Goal: Task Accomplishment & Management: Complete application form

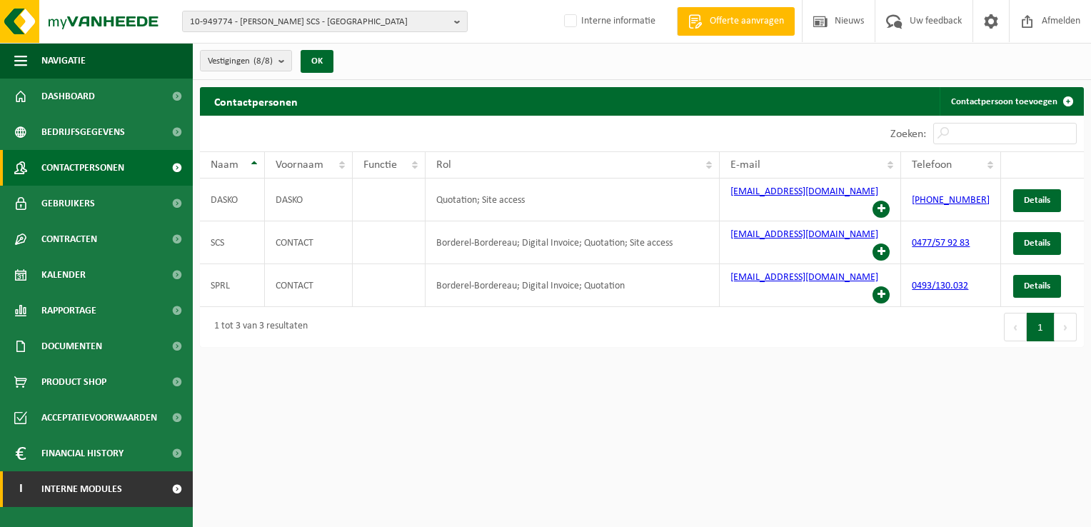
click at [163, 487] on span at bounding box center [177, 489] width 32 height 36
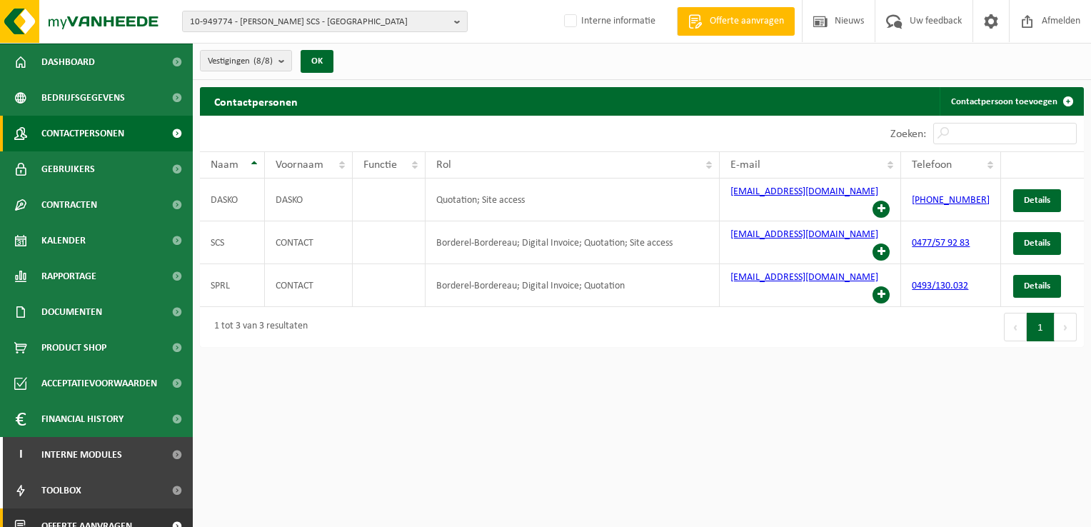
scroll to position [51, 0]
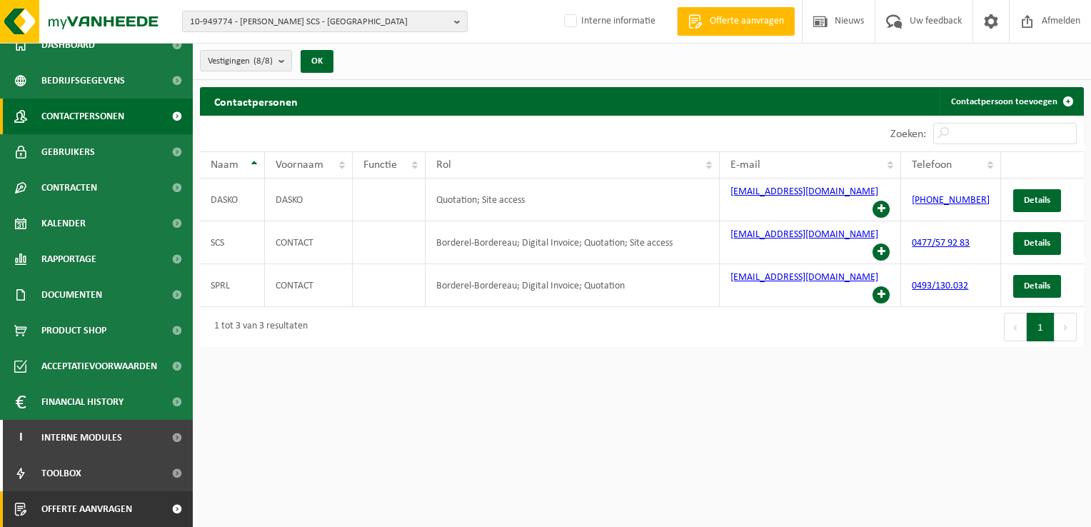
click at [146, 513] on link "Offerte aanvragen" at bounding box center [96, 509] width 193 height 36
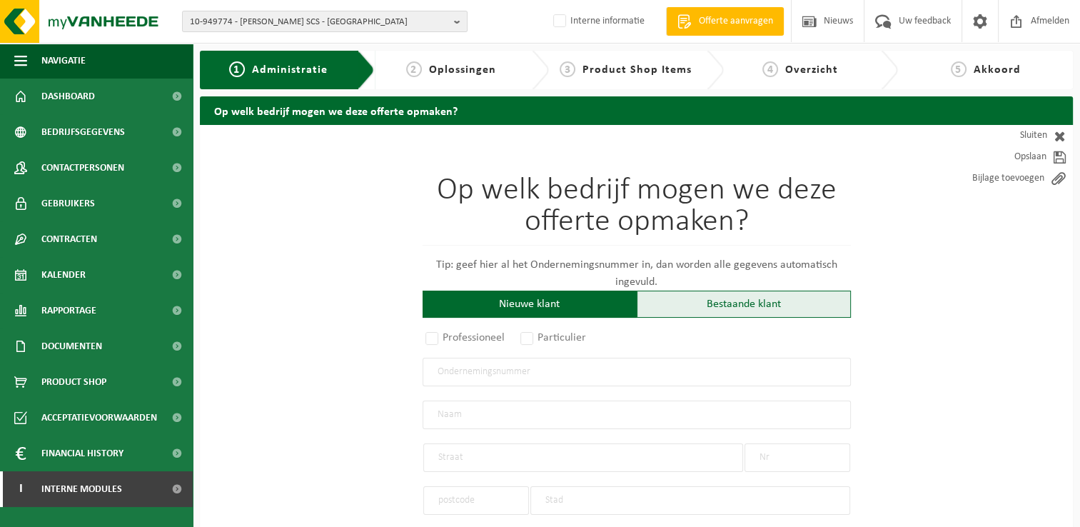
click at [713, 296] on div "Bestaande klant" at bounding box center [744, 304] width 214 height 27
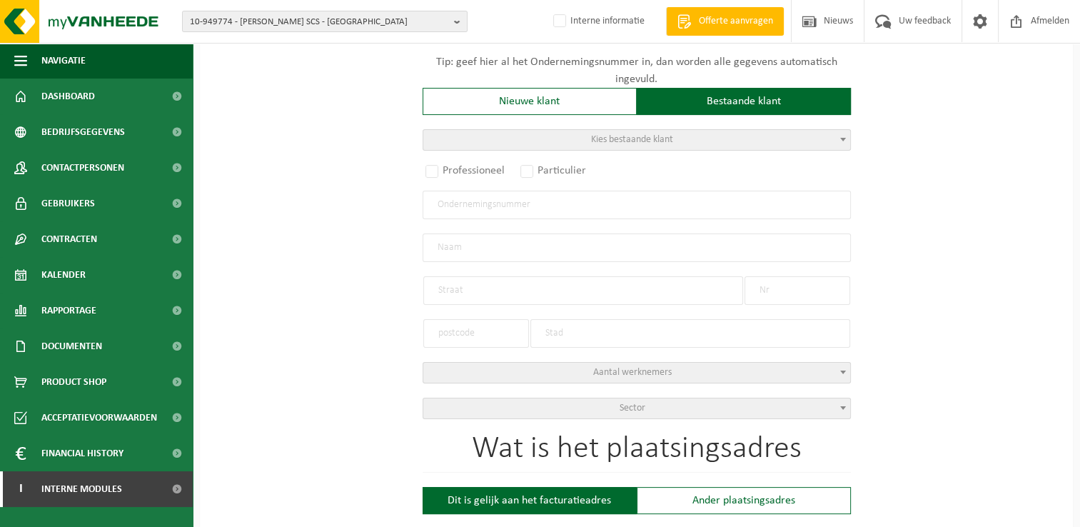
scroll to position [214, 0]
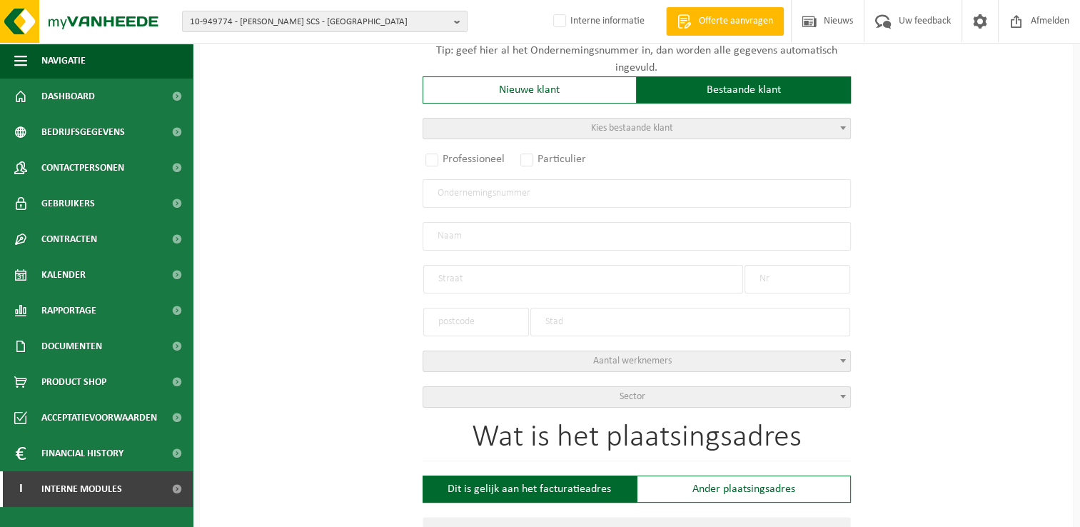
click at [539, 130] on span "Kies bestaande klant" at bounding box center [636, 129] width 427 height 20
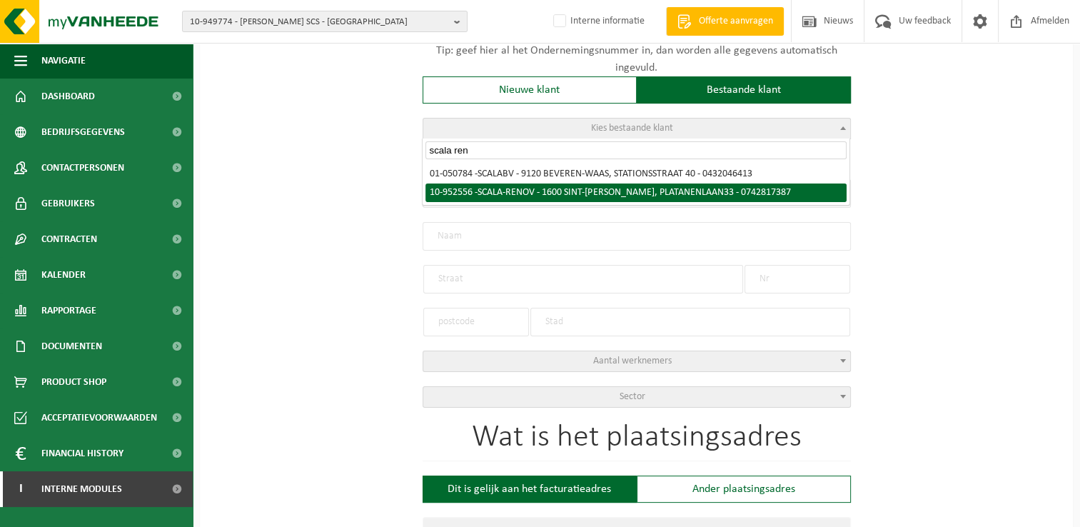
type input "scala ren"
select select "146463"
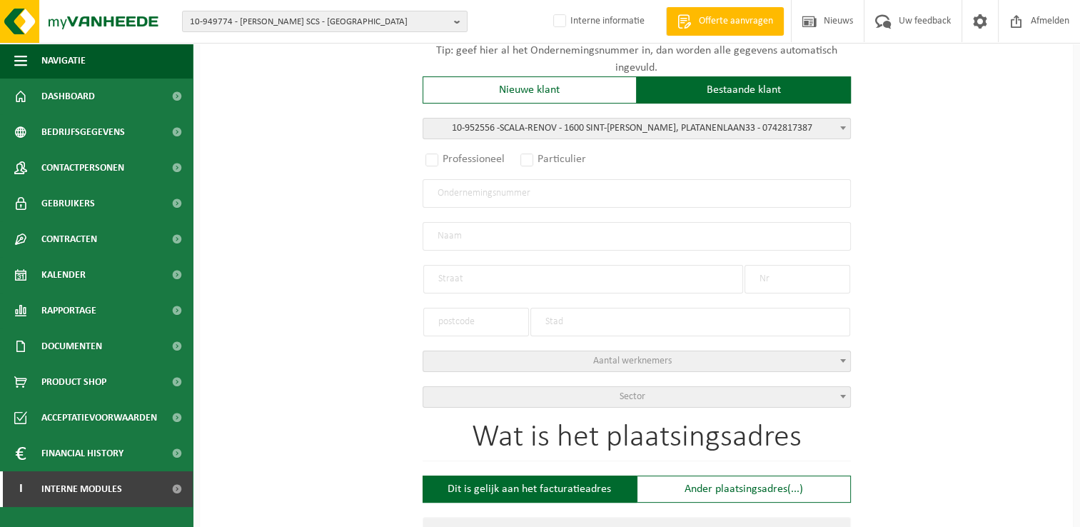
radio input "true"
type input "0742.817.387"
type input "SCALA-RENOV"
type input "PLATANENLAAN"
type input "33"
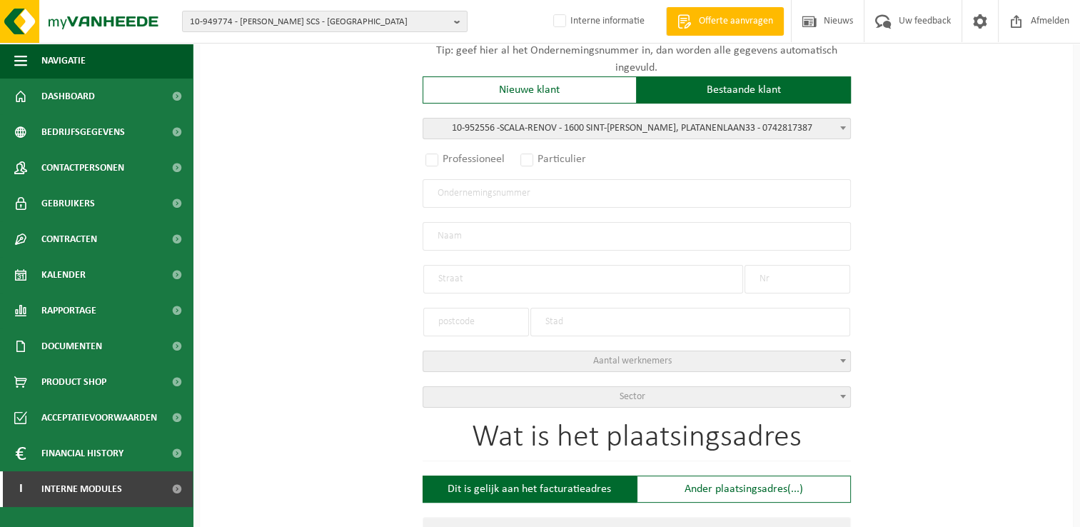
type input "1600"
type input "SINT-PIETERS-LEEUW"
select select "11"
type input "SCALA-RENOV"
type input "PLATANENLAAN"
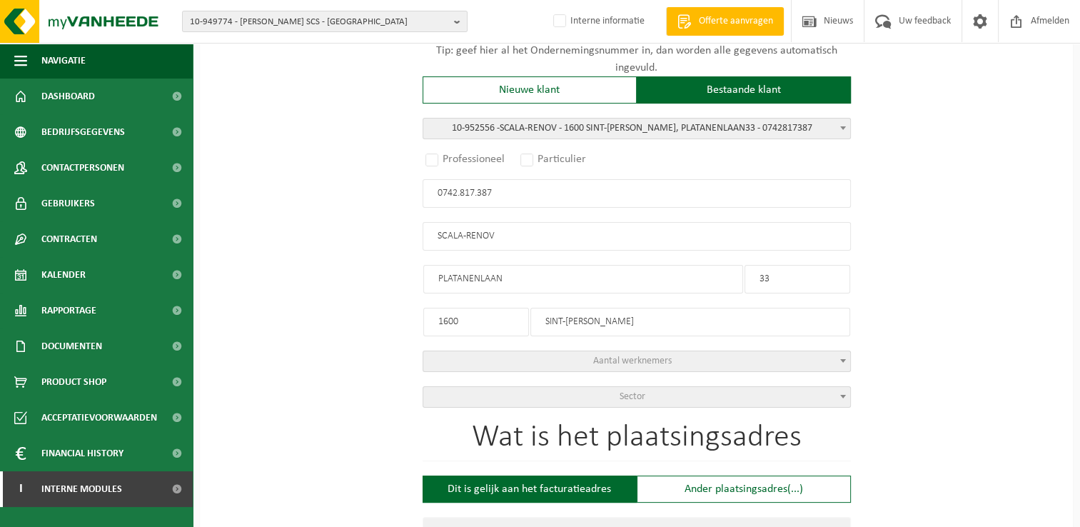
type input "33"
type input "1600"
type input "SINT-PIETERS-LEEUW"
select select
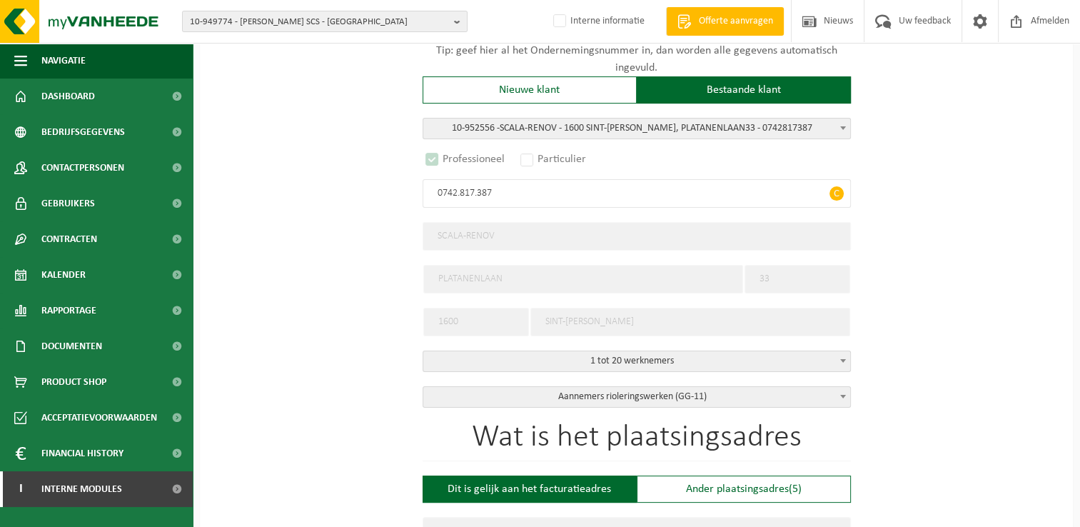
select select "D"
select select
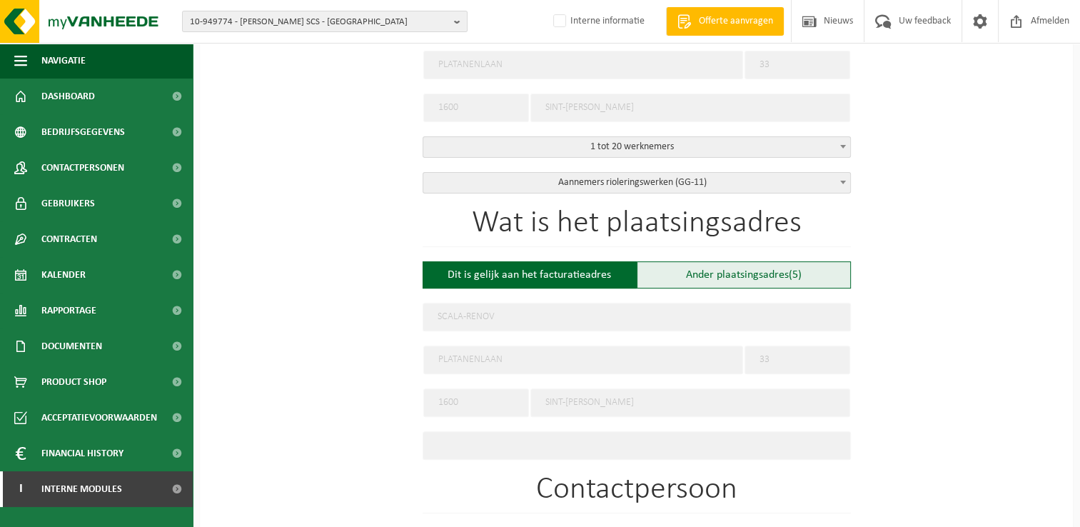
click at [737, 275] on div "Ander plaatsingsadres (5)" at bounding box center [744, 274] width 214 height 27
type input "Werf -"
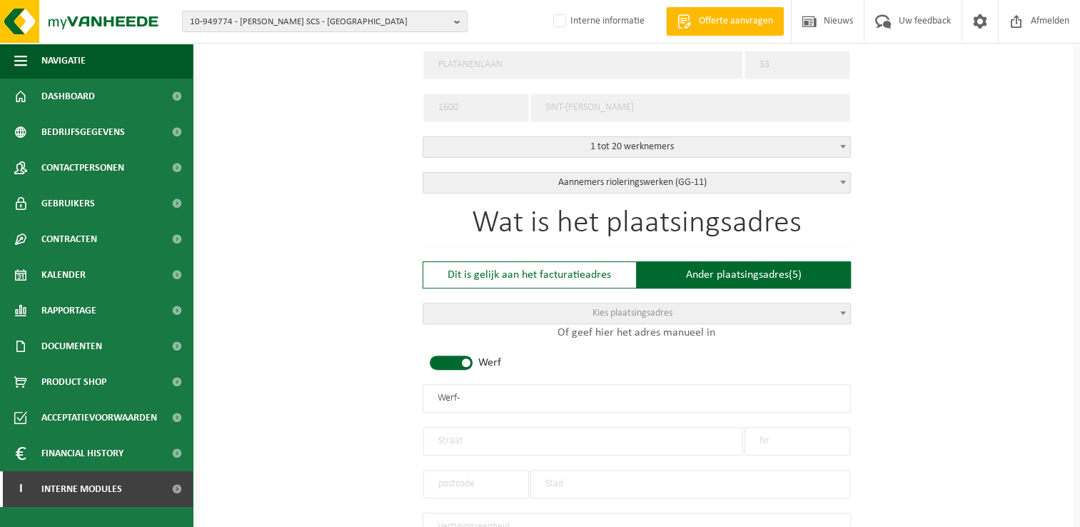
scroll to position [642, 0]
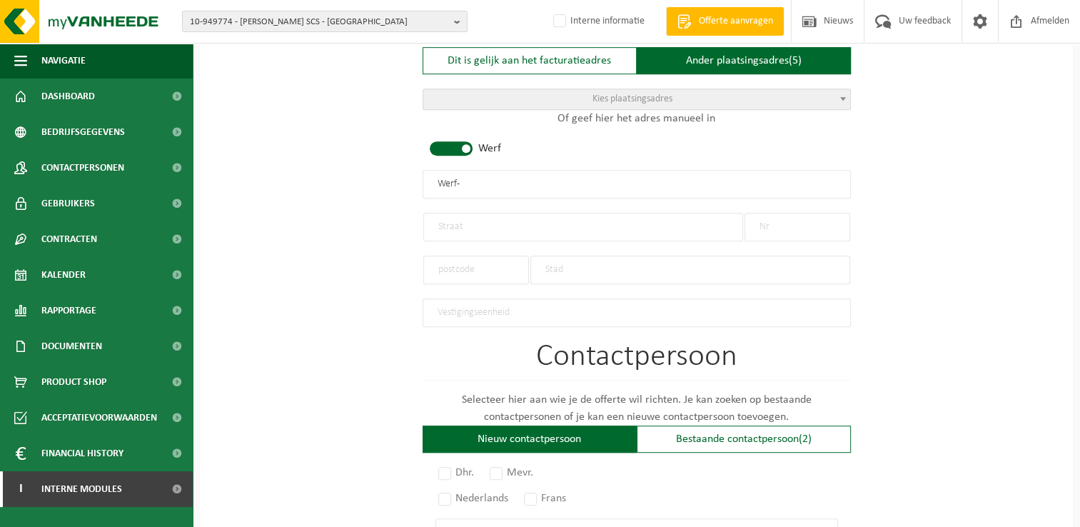
click at [528, 221] on input "text" at bounding box center [583, 227] width 320 height 29
type input "Klein kappelaan"
click at [780, 221] on input "text" at bounding box center [798, 227] width 106 height 29
type input "48"
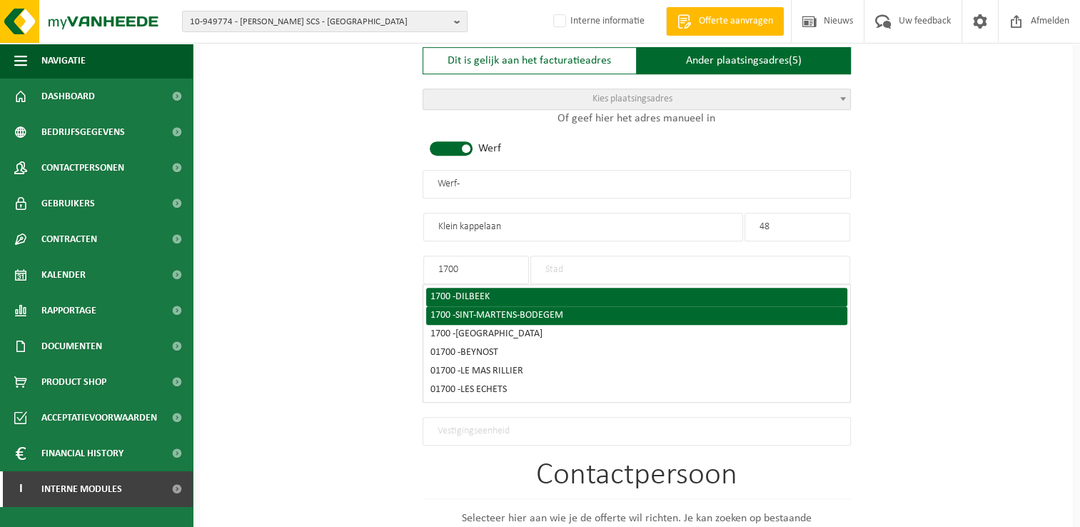
type input "1700"
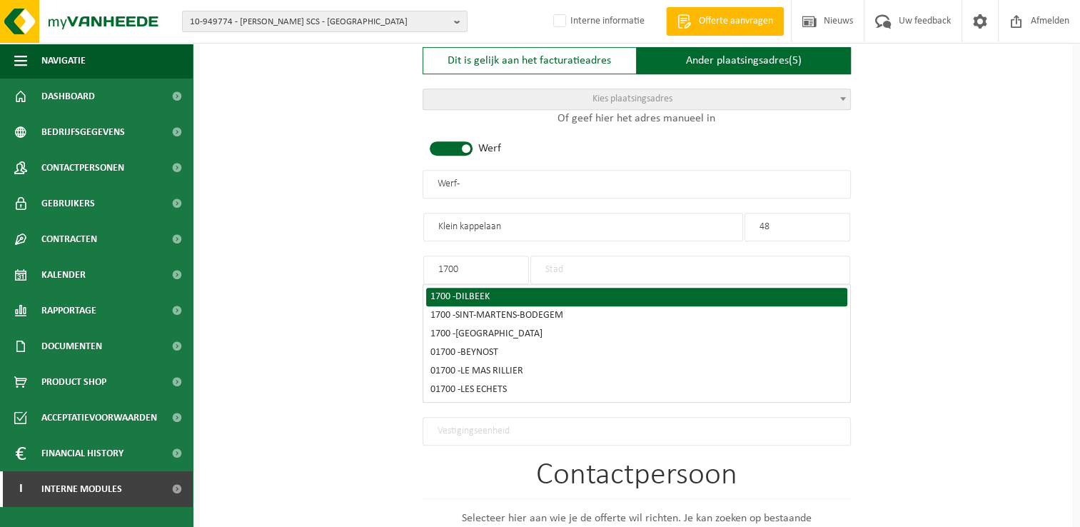
click at [496, 293] on div "1700 - DILBEEK" at bounding box center [636, 297] width 413 height 10
type input "DILBEEK"
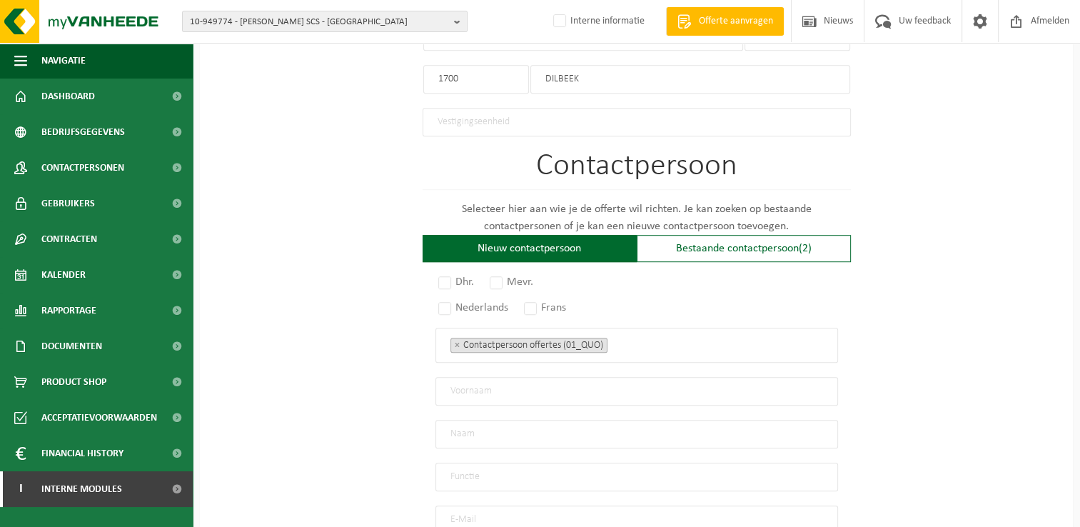
scroll to position [928, 0]
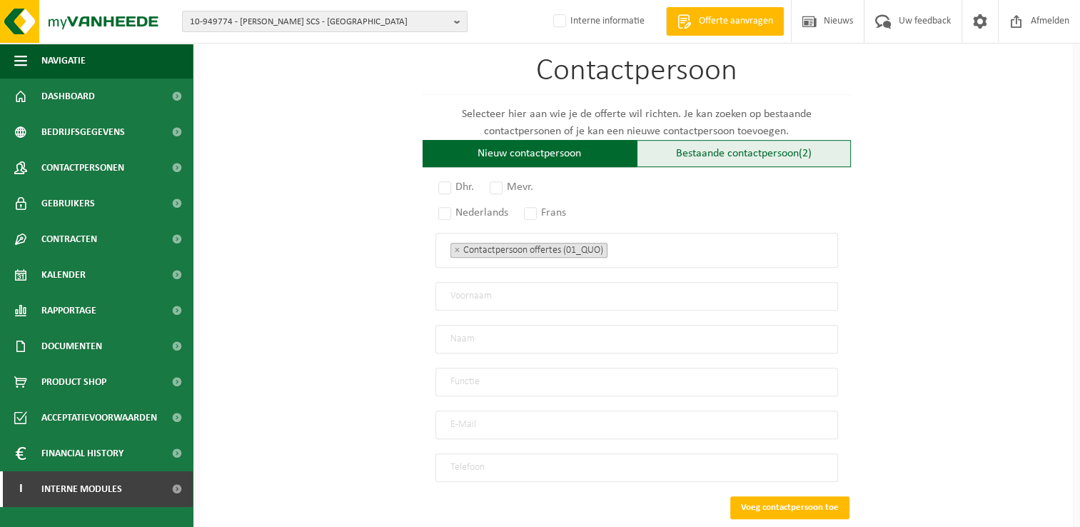
click at [712, 147] on div "Bestaande contactpersoon (2)" at bounding box center [744, 153] width 214 height 27
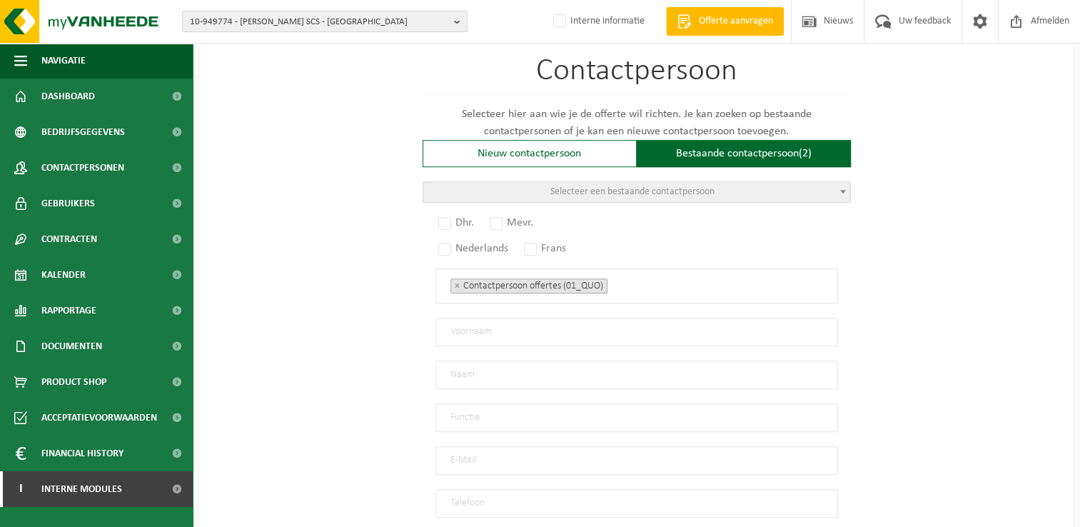
click at [596, 186] on span "Selecteer een bestaande contactpersoon" at bounding box center [632, 191] width 164 height 11
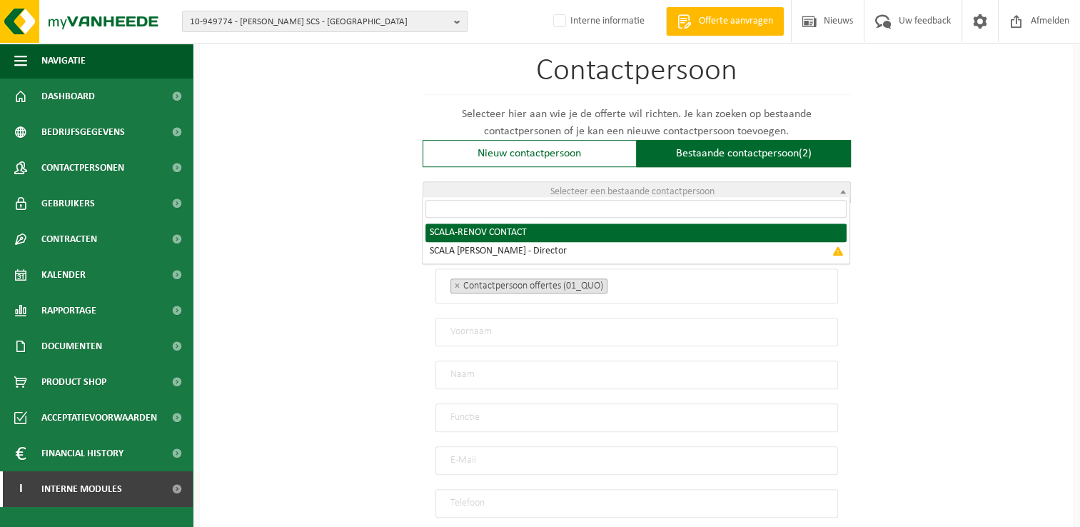
click at [487, 221] on span "SCALA-RENOV CONTACT SCALA FABIO VINCENZO ALFRE - Director" at bounding box center [636, 242] width 427 height 43
radio input "true"
select select "{"code":"10-952557","firstname":"CONTACT","surname":"SCALA-RENOV","gender":"Unk…"
type input "CONTACT"
type input "SCALA-RENOV"
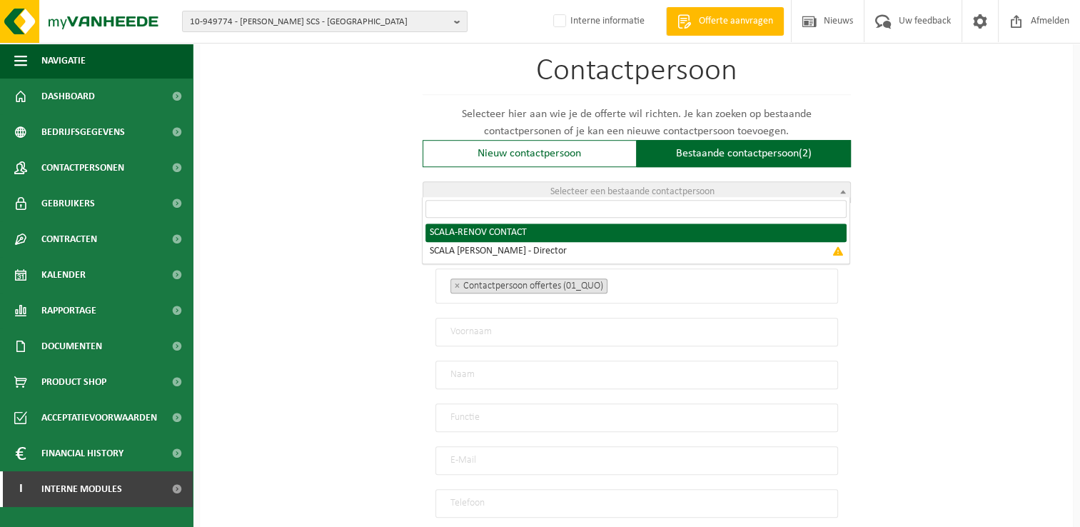
type input "scala.renov@hotmail.com"
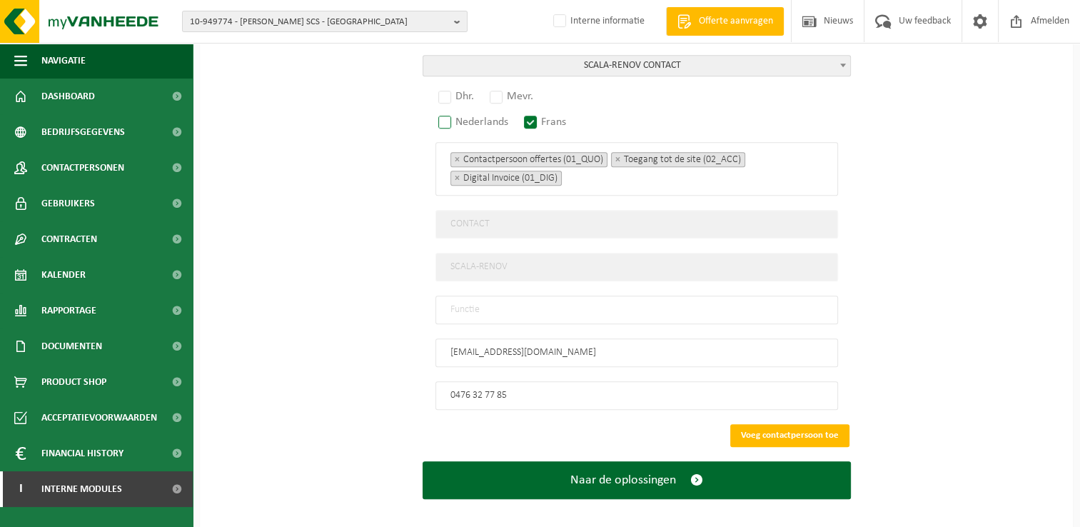
scroll to position [1058, 0]
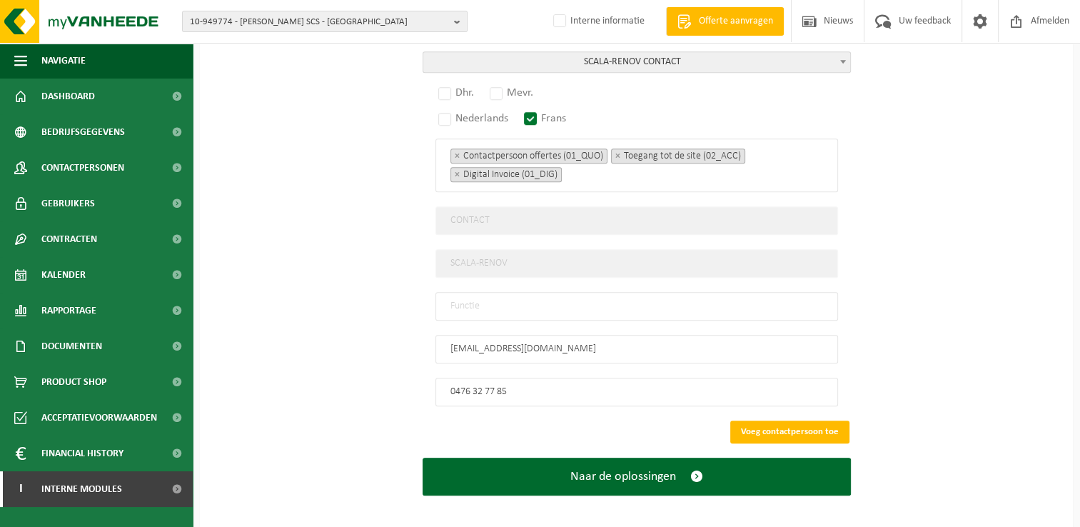
drag, startPoint x: 570, startPoint y: 381, endPoint x: 330, endPoint y: 381, distance: 239.9
type input "+32 476 32 77 85"
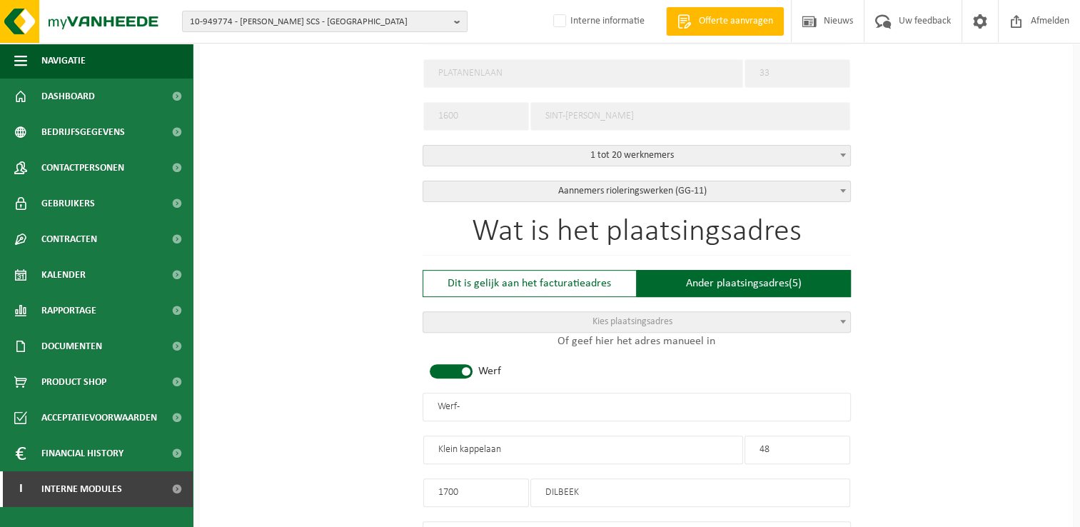
scroll to position [487, 0]
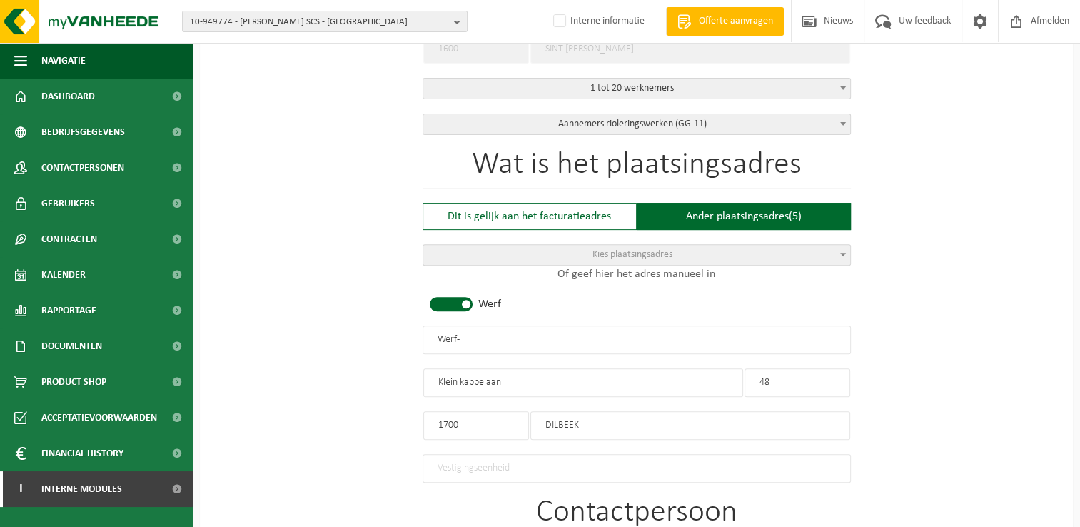
drag, startPoint x: 462, startPoint y: 341, endPoint x: 320, endPoint y: 341, distance: 142.1
click at [320, 341] on div "Op welk bedrijf mogen we deze offerte opmaken? Tip: geef hier al het Ondernemin…" at bounding box center [636, 370] width 873 height 1464
click at [492, 338] on input "SCALA-RENOV -" at bounding box center [637, 340] width 428 height 29
click at [538, 341] on input "SCALA-RENOV -" at bounding box center [637, 340] width 428 height 29
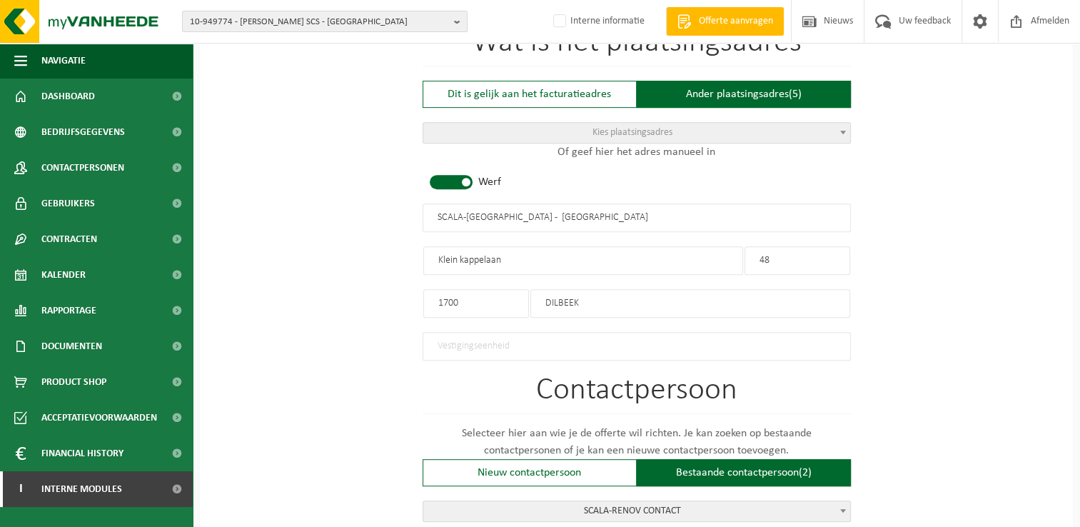
scroll to position [630, 0]
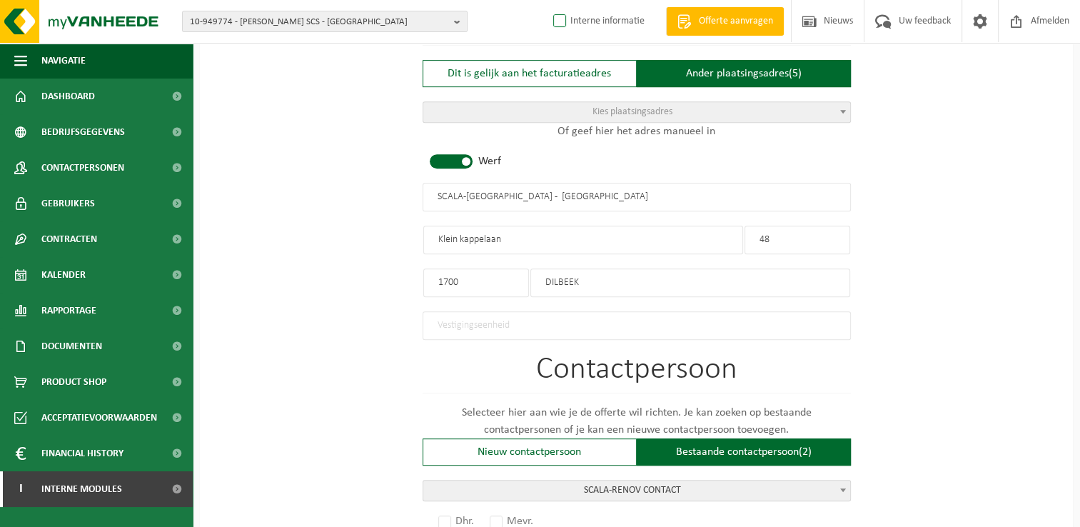
type input "SCALA-RENOV - DILBEEK"
click at [457, 238] on input "Klein kappelaan" at bounding box center [583, 240] width 320 height 29
click at [484, 236] on input "Kleinekappelaan" at bounding box center [583, 240] width 320 height 29
click at [478, 233] on input "Kleinekappellaan" at bounding box center [583, 240] width 320 height 29
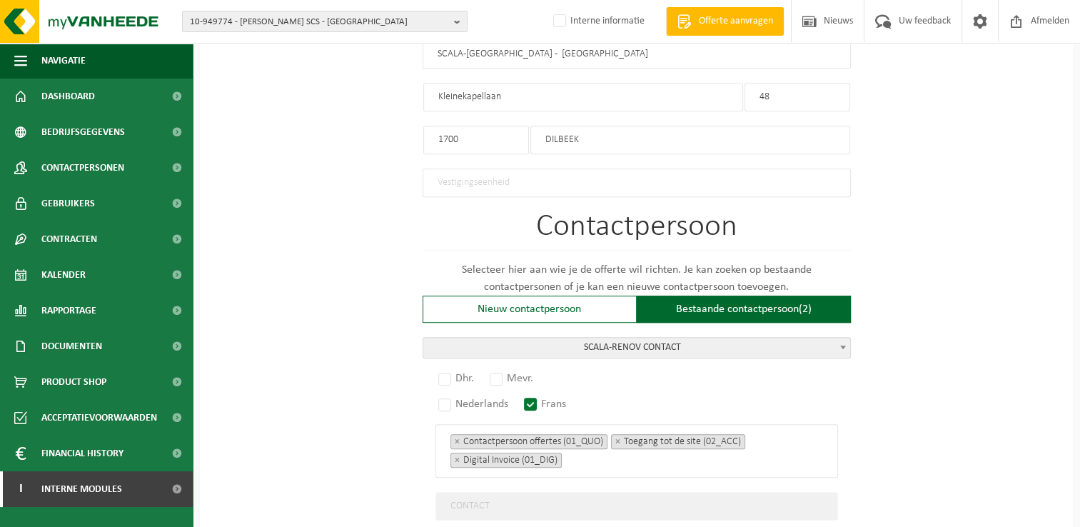
scroll to position [915, 0]
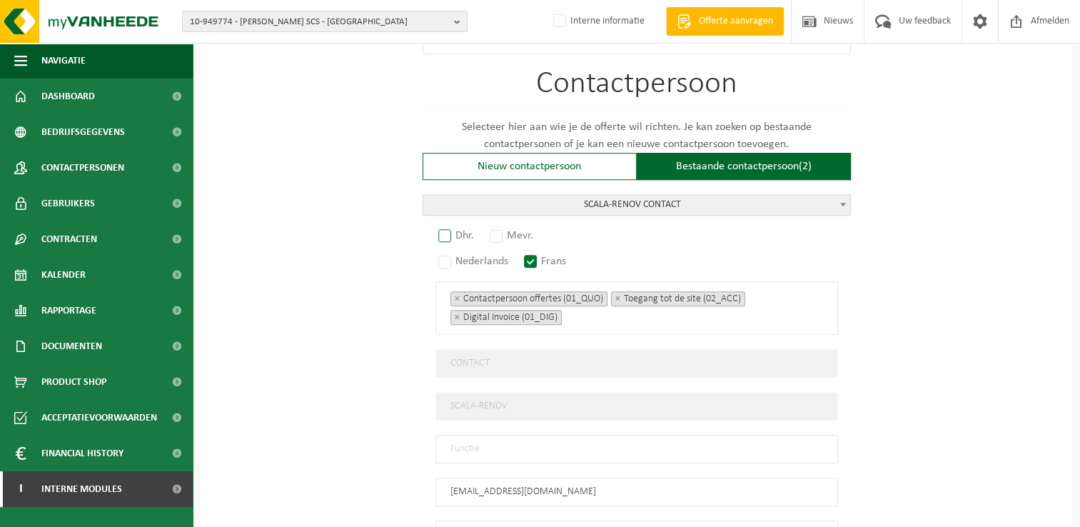
type input "Kleinekapellaan"
click at [451, 227] on label "Dhr." at bounding box center [456, 236] width 43 height 20
radio input "true"
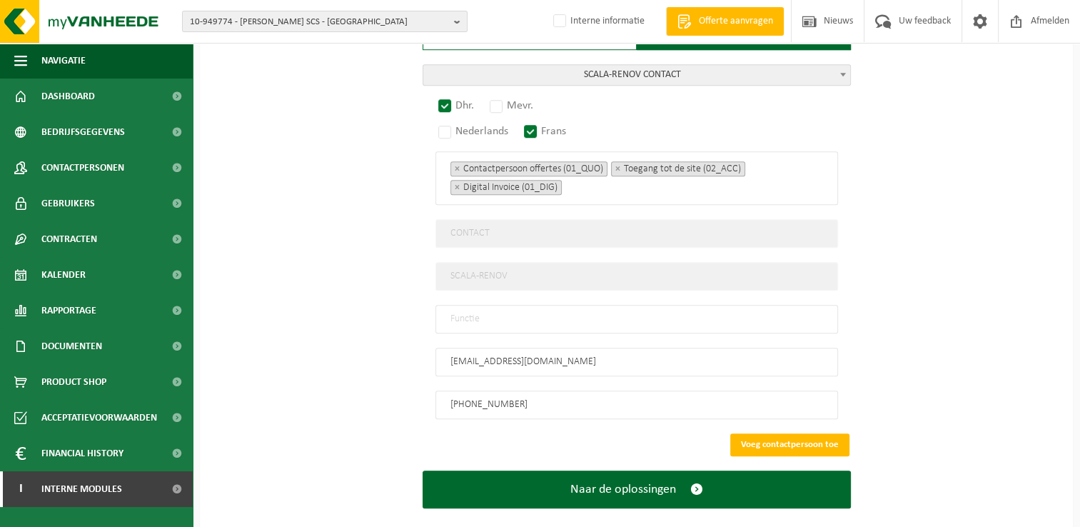
scroll to position [1058, 0]
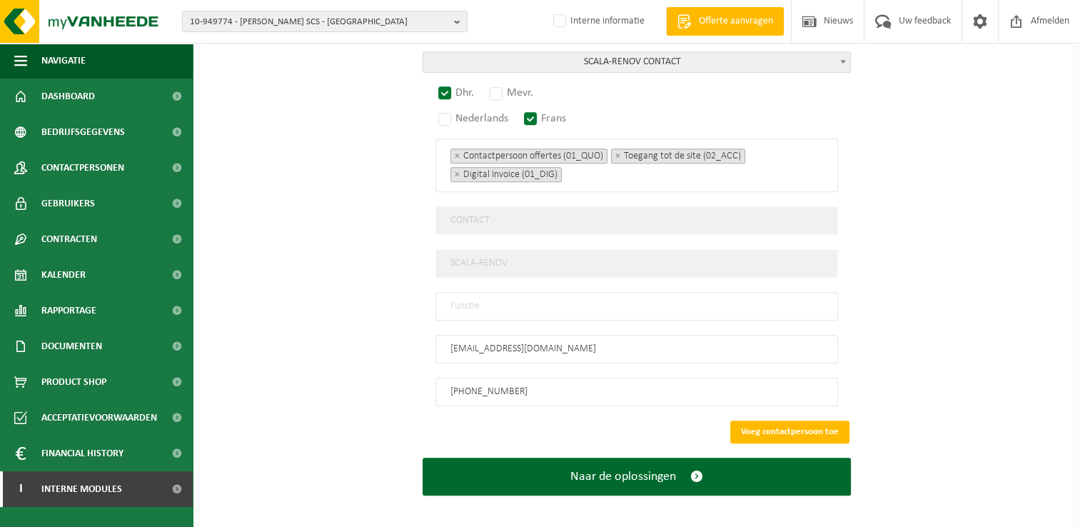
click at [551, 298] on input "text" at bounding box center [636, 306] width 403 height 29
type input "Manager"
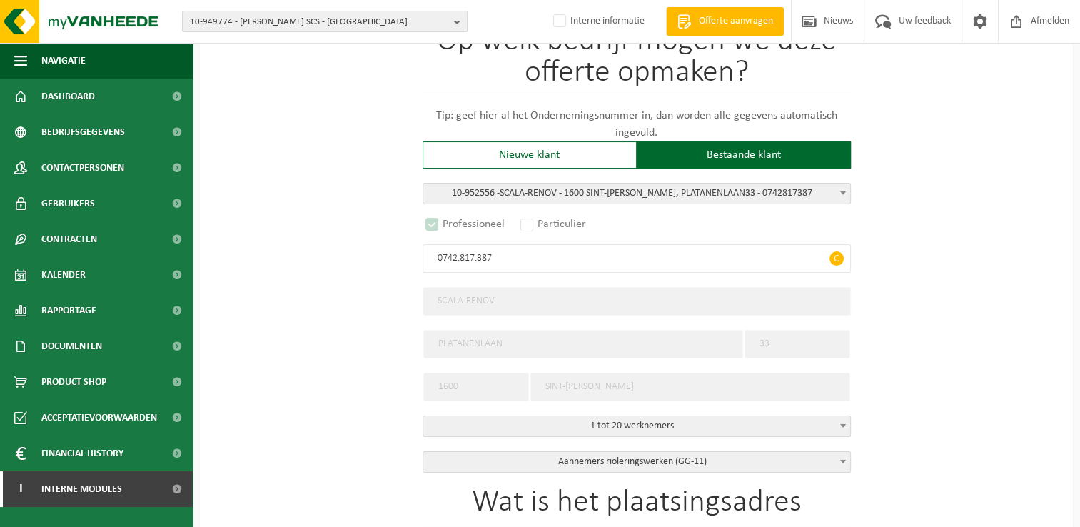
scroll to position [0, 0]
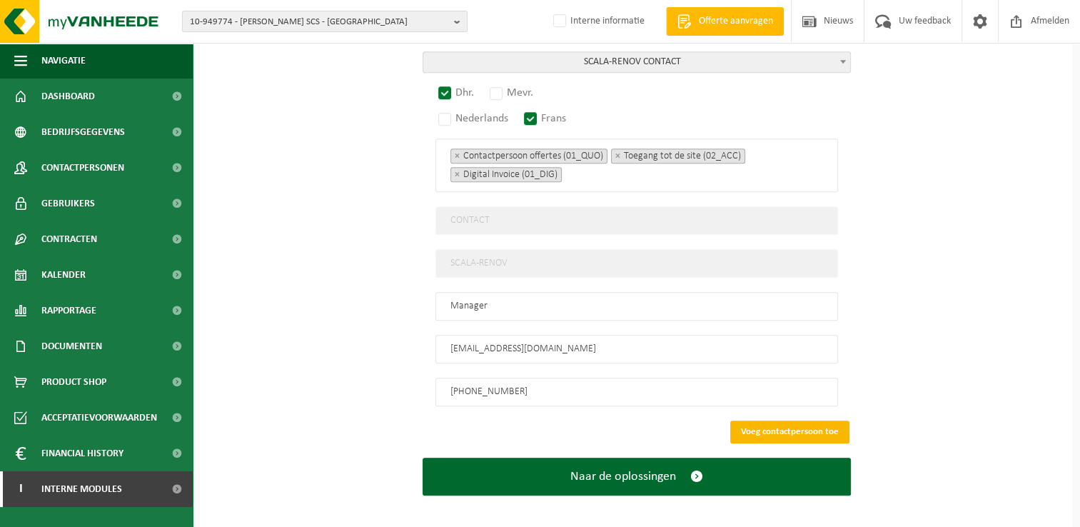
click at [798, 422] on button "Voeg contactpersoon toe" at bounding box center [789, 431] width 119 height 23
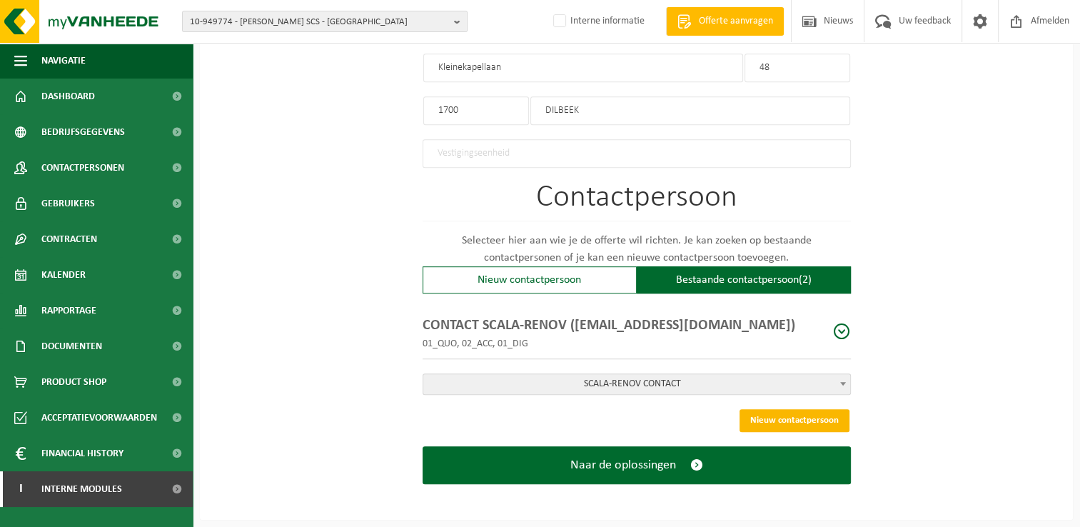
scroll to position [794, 0]
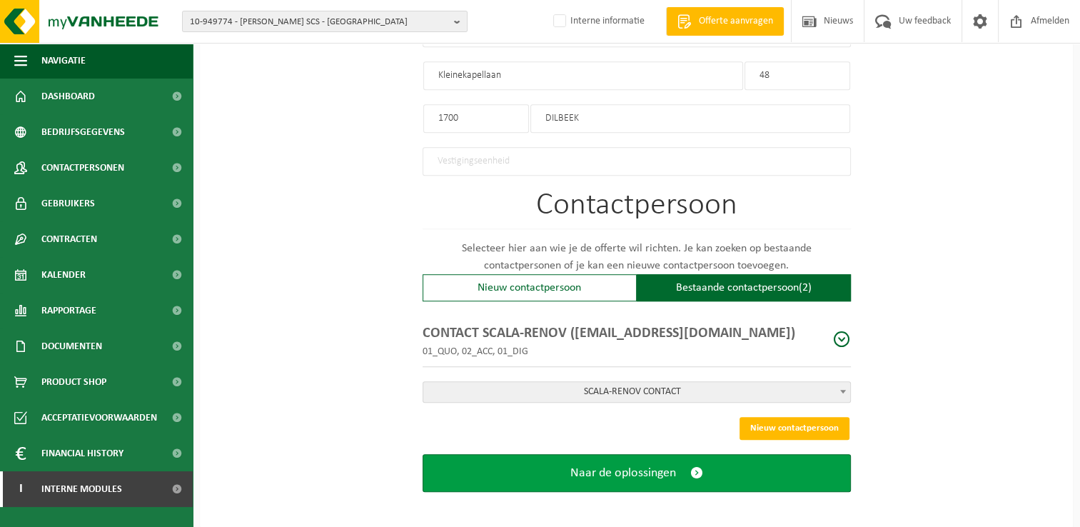
click at [617, 465] on span "Naar de oplossingen" at bounding box center [623, 472] width 106 height 15
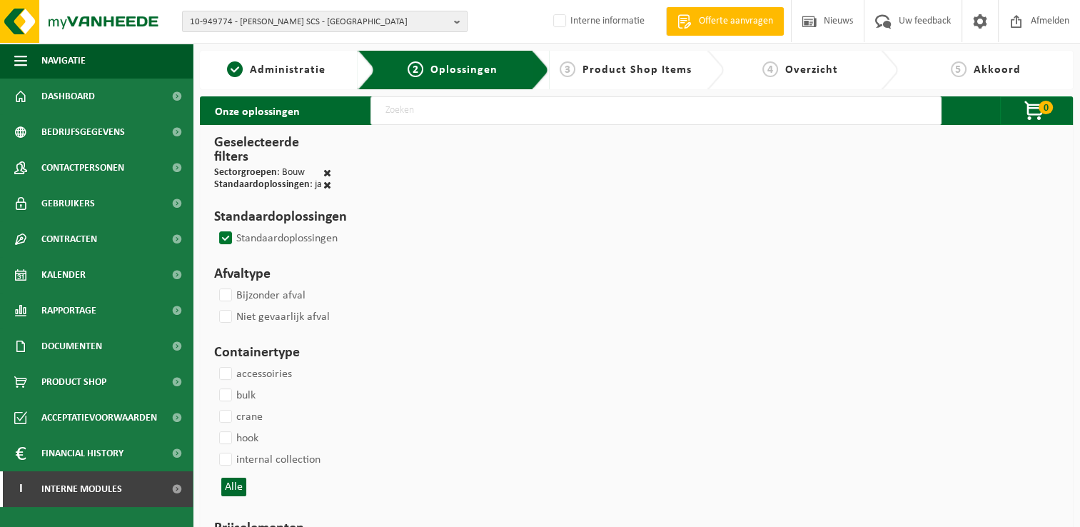
click at [454, 121] on input "text" at bounding box center [655, 110] width 571 height 29
type input "000291"
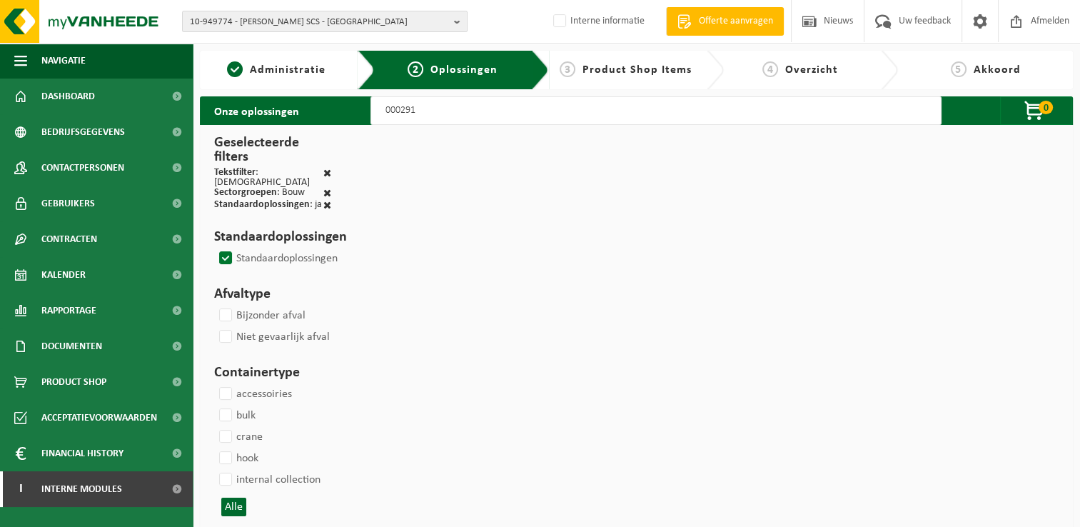
select select
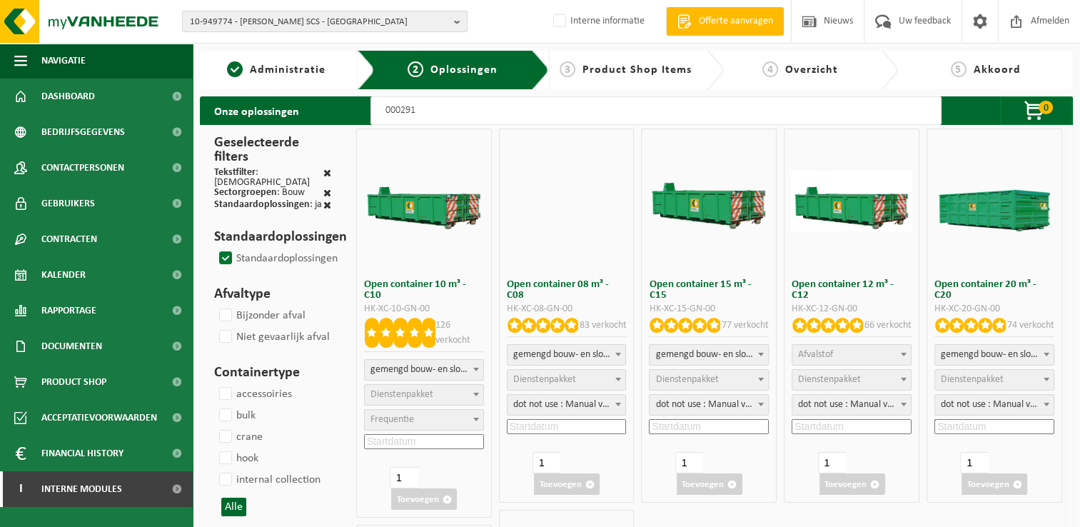
select select
select select "197"
select select
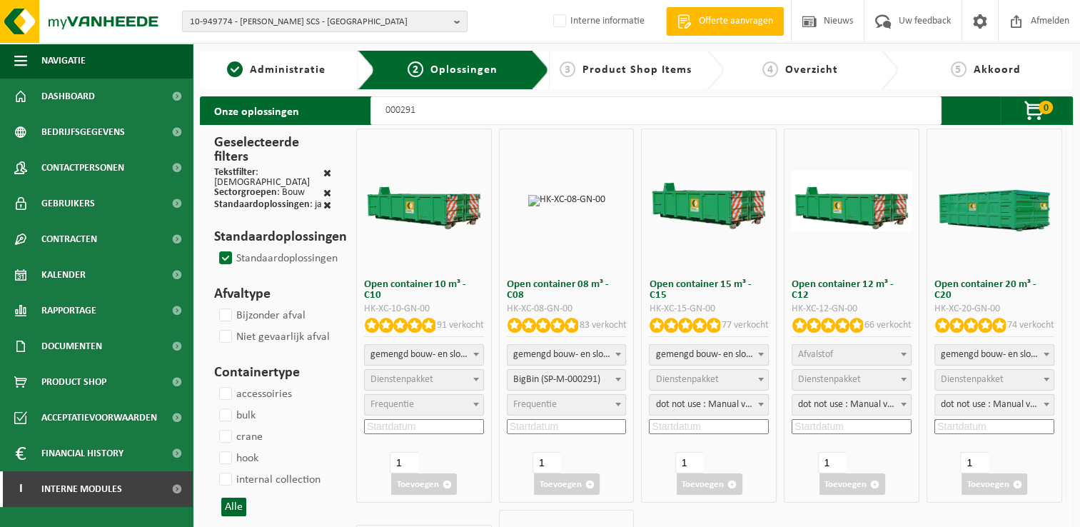
select select
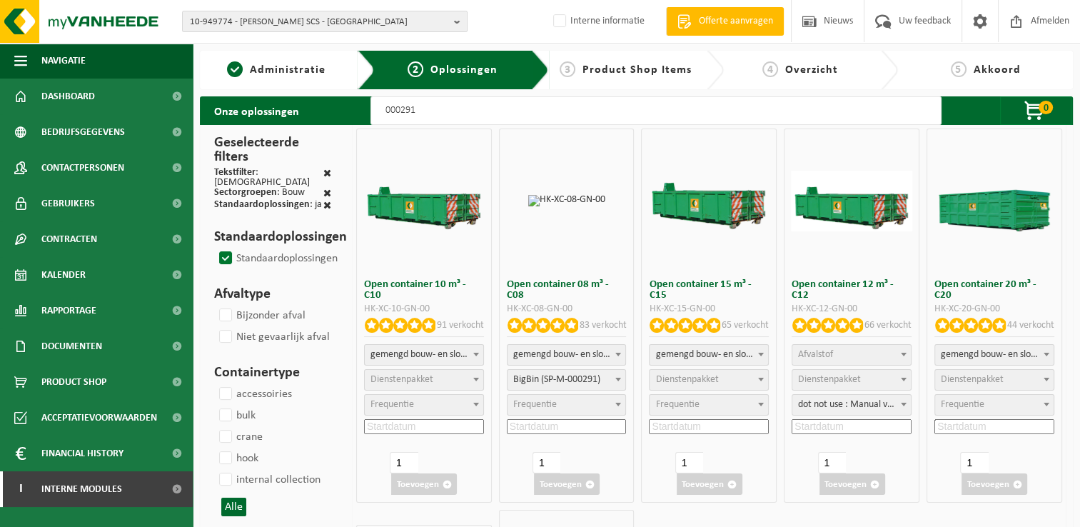
select select
select select "197"
select select
select select "197"
select select
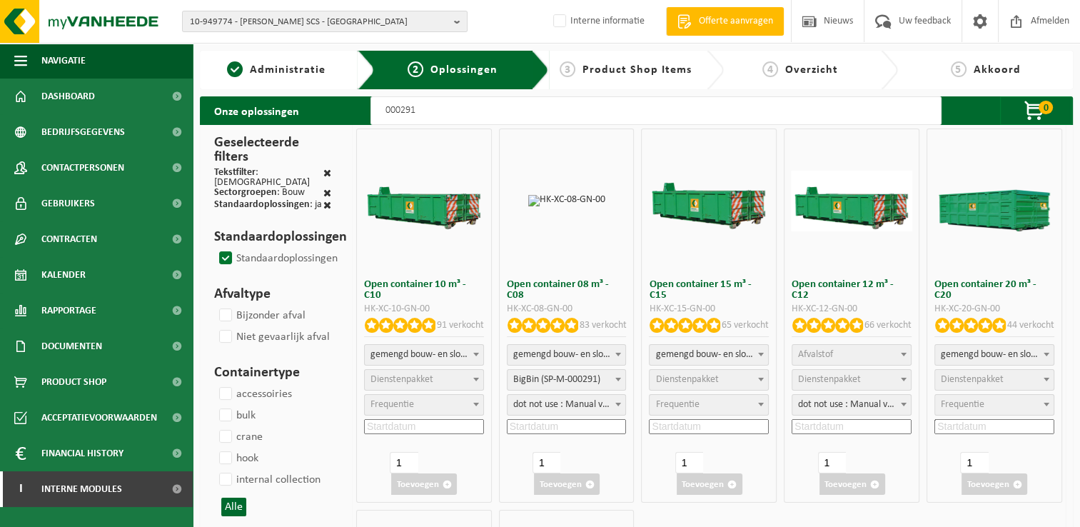
select select "25"
click at [828, 356] on span "Afvalstof" at bounding box center [815, 354] width 35 height 11
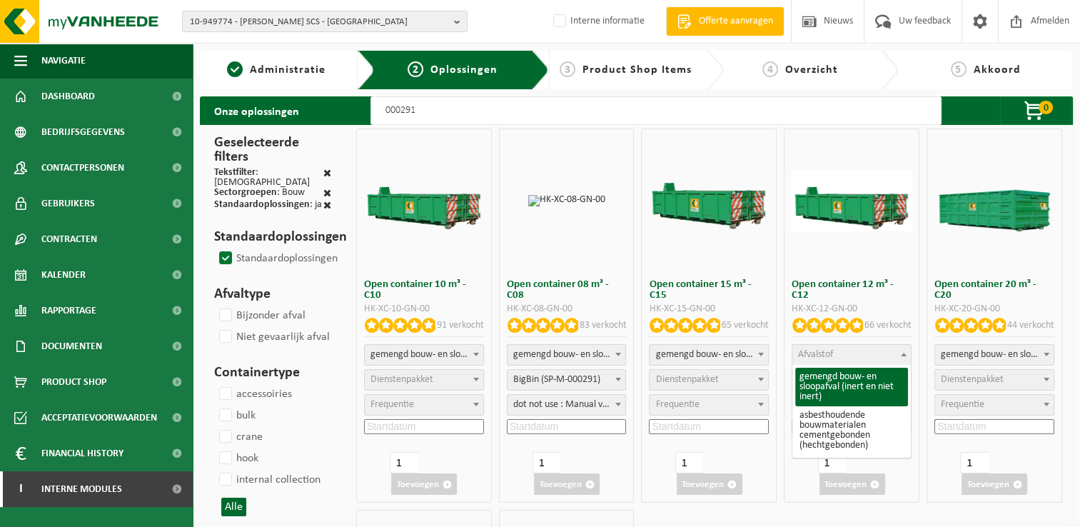
select select "31"
select select
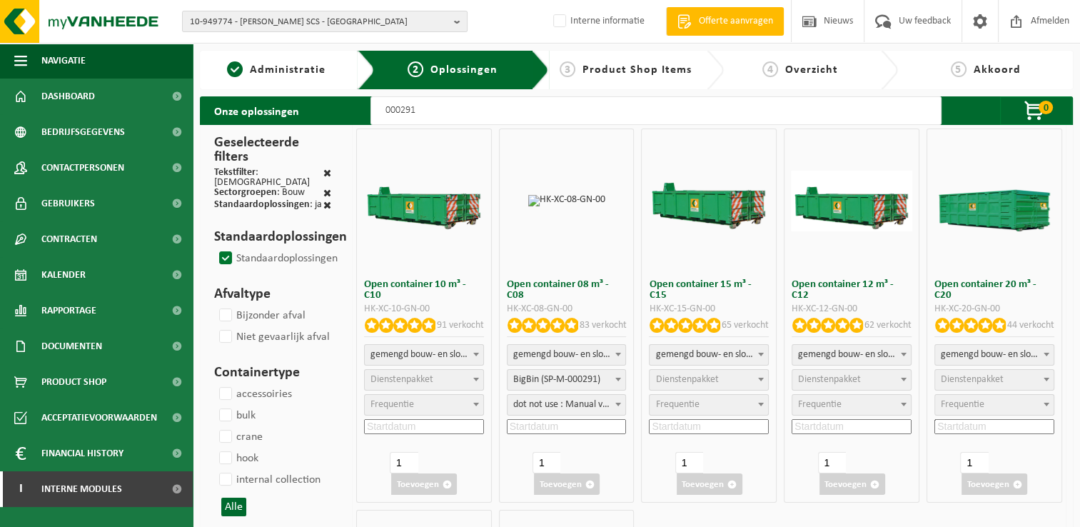
select select
click at [823, 385] on span "Dienstenpakket" at bounding box center [829, 379] width 63 height 11
select select "197"
select select "25"
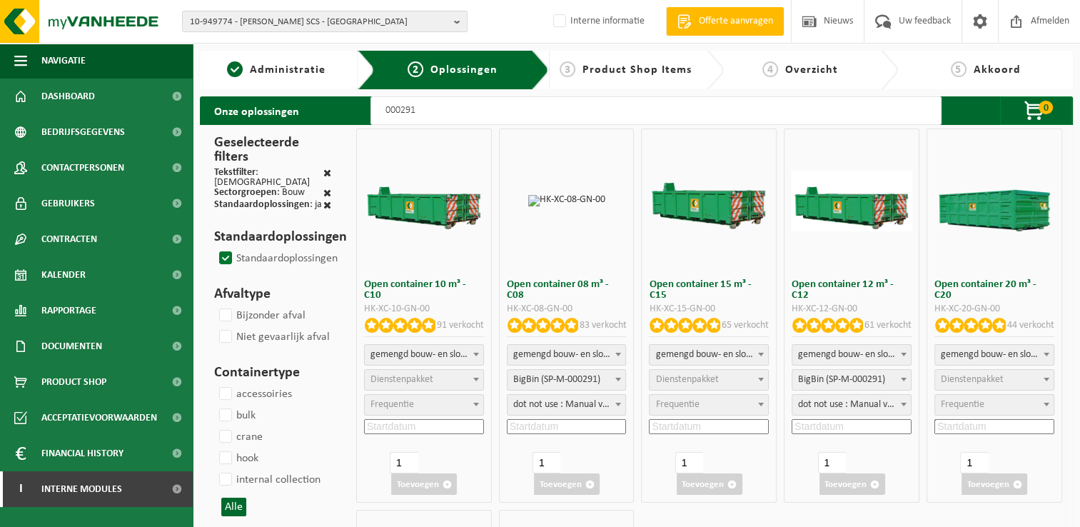
click at [837, 425] on input at bounding box center [852, 426] width 120 height 15
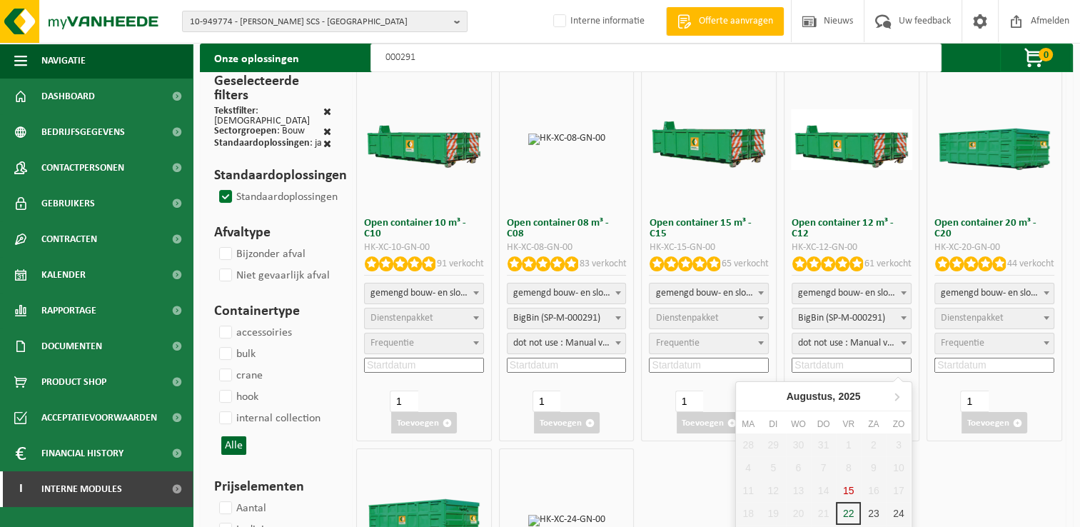
scroll to position [143, 0]
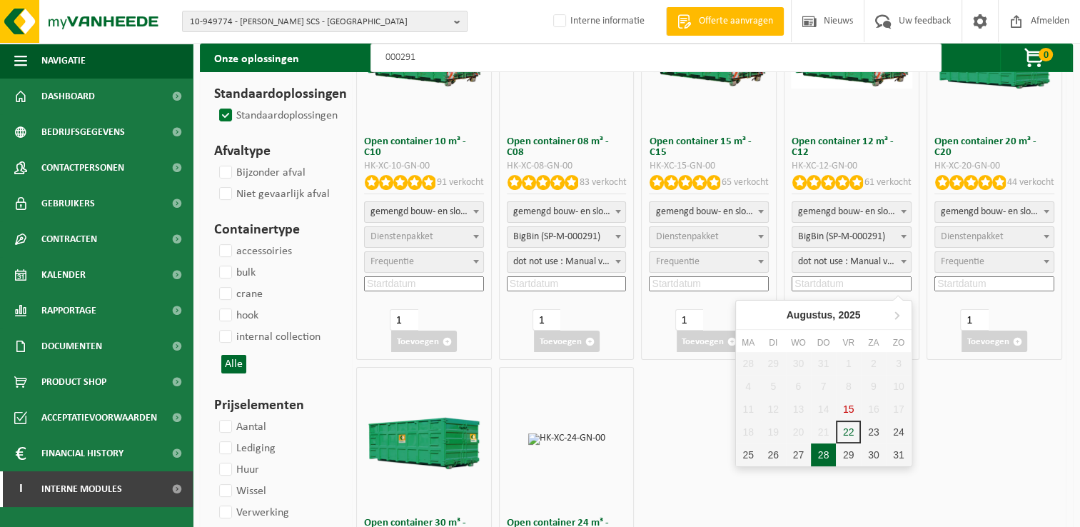
click at [825, 449] on div "28" at bounding box center [823, 454] width 25 height 23
type input "2025-08-28"
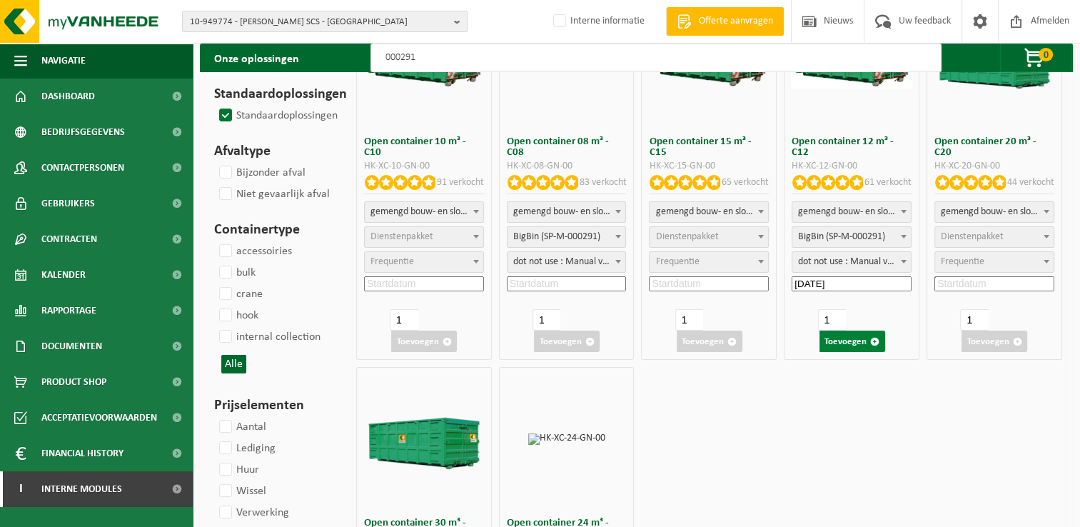
click at [856, 340] on button "Toevoegen" at bounding box center [853, 341] width 66 height 21
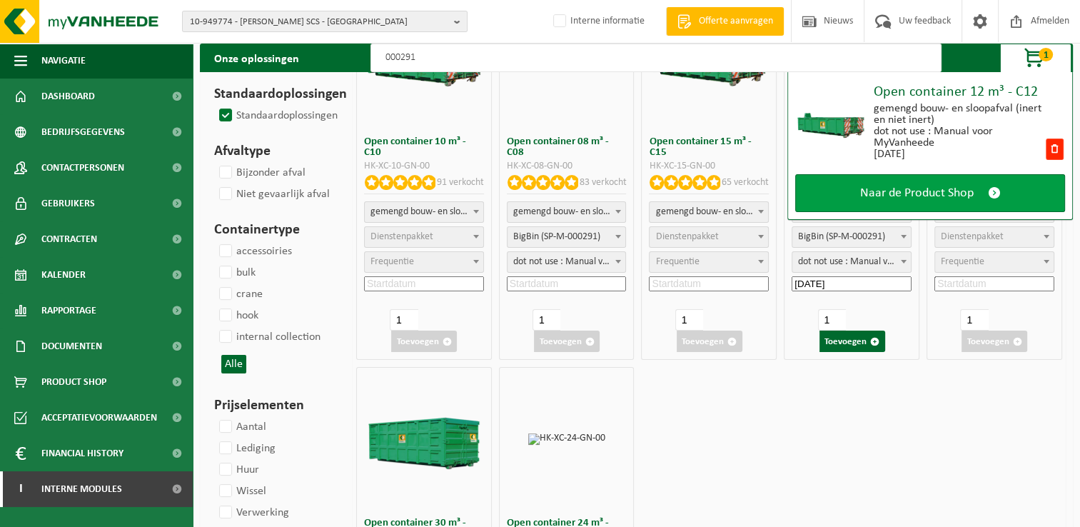
click at [888, 190] on span "Naar de Product Shop" at bounding box center [917, 193] width 114 height 15
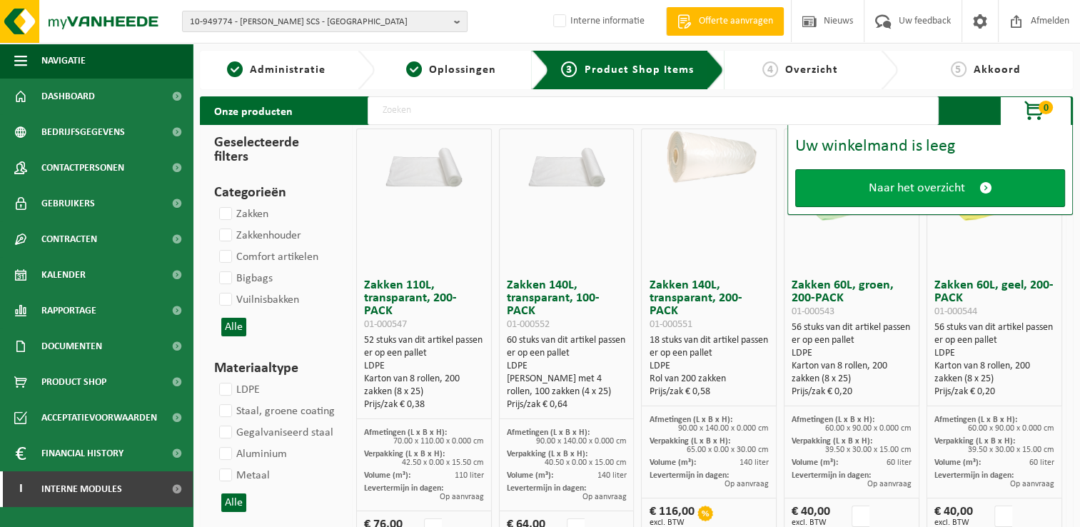
click at [934, 196] on link "Naar het overzicht" at bounding box center [930, 188] width 270 height 38
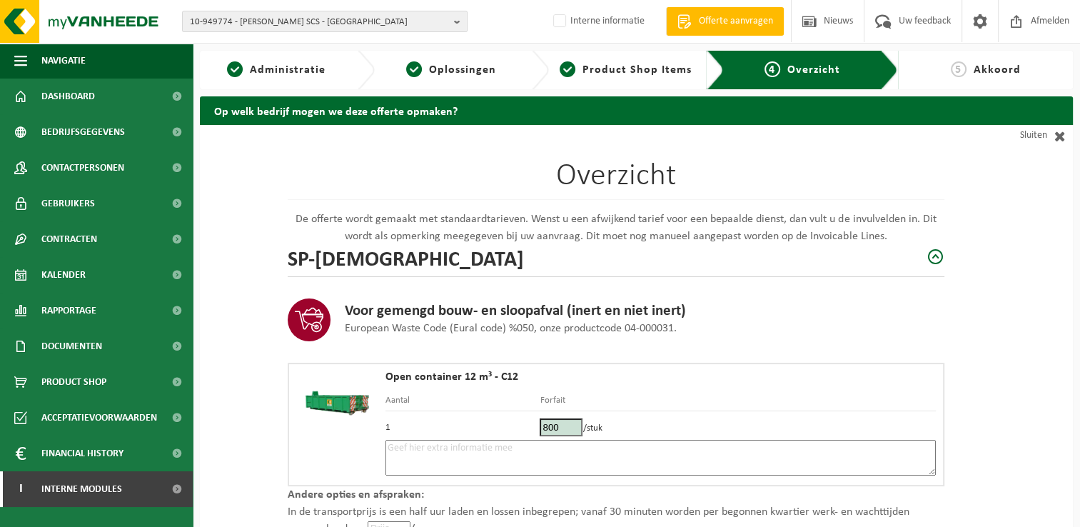
click at [438, 437] on td "1" at bounding box center [462, 425] width 155 height 29
click at [439, 453] on textarea at bounding box center [660, 458] width 550 height 36
drag, startPoint x: 535, startPoint y: 447, endPoint x: 511, endPoint y: 453, distance: 24.2
click at [511, 453] on textarea "Placement 28/08 - dans l'allée à côté de l'allée de garage" at bounding box center [660, 458] width 550 height 36
click at [617, 444] on textarea "Placement 28/08 - dans l'allée à côté de l'allée de garage" at bounding box center [660, 458] width 550 height 36
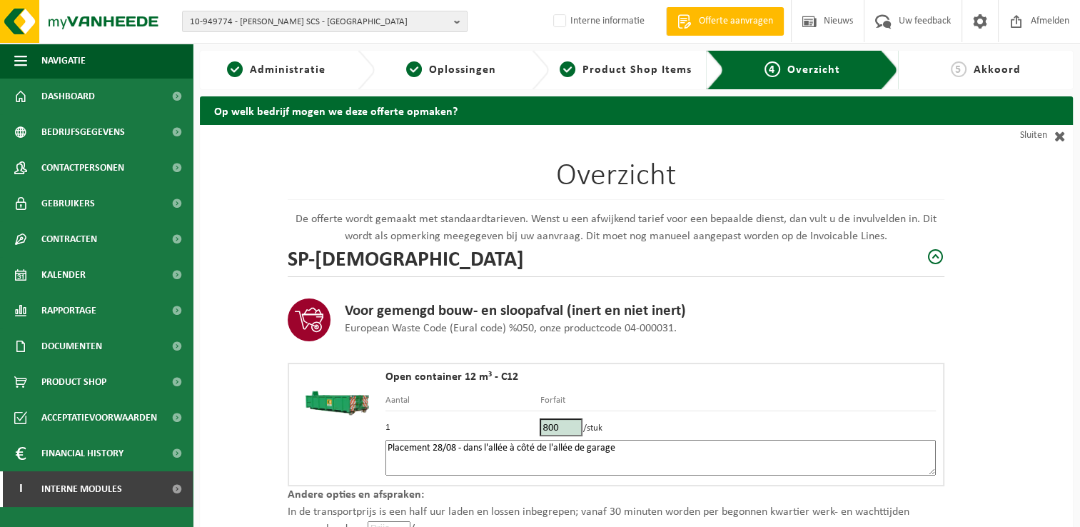
click at [464, 444] on textarea "Placement 28/08 - dans l'allée à côté de l'allée de garage" at bounding box center [660, 458] width 550 height 36
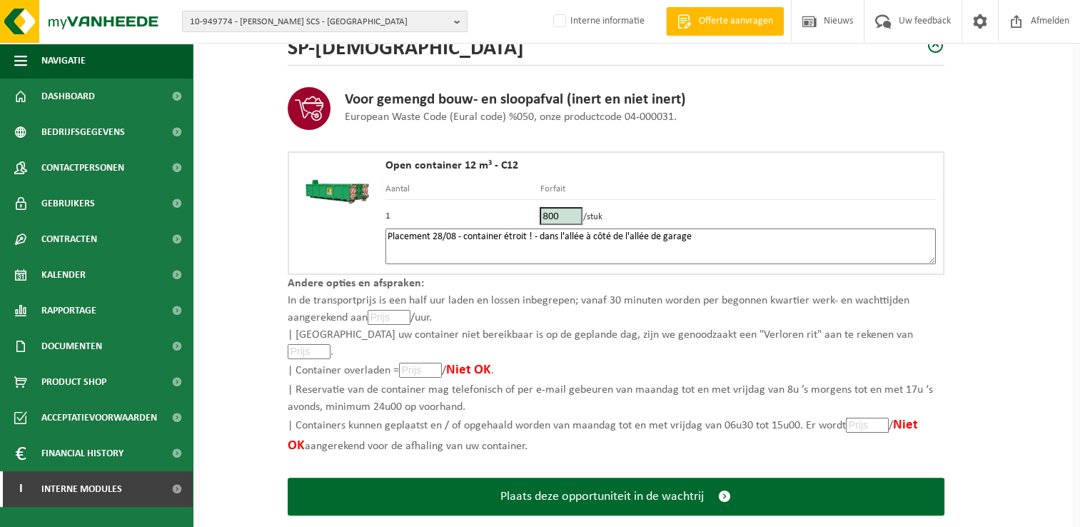
scroll to position [220, 0]
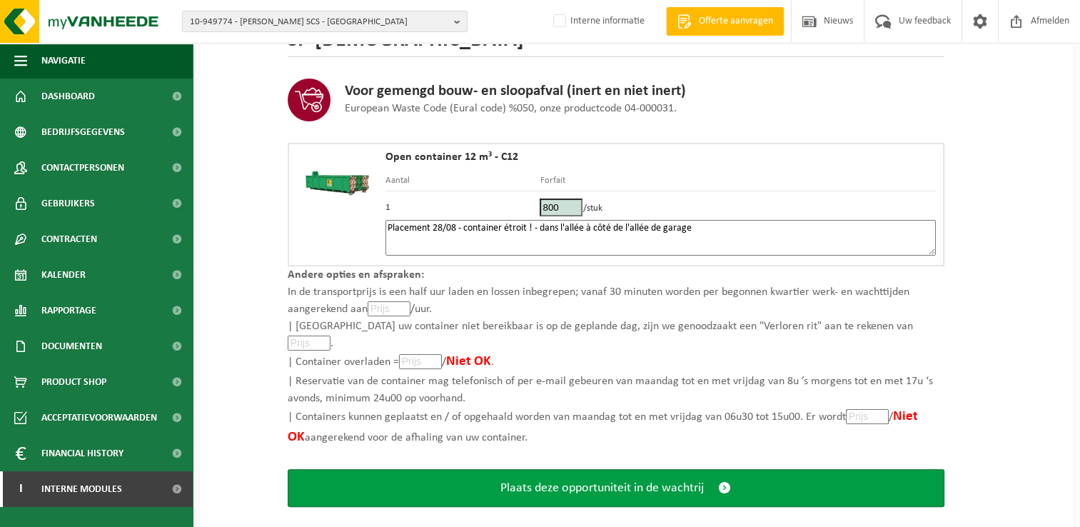
type textarea "Placement 28/08 - container étroit ! - dans l'allée à côté de l'allée de garage"
click at [612, 480] on span "Plaats deze opportuniteit in de wachtrij" at bounding box center [601, 487] width 203 height 15
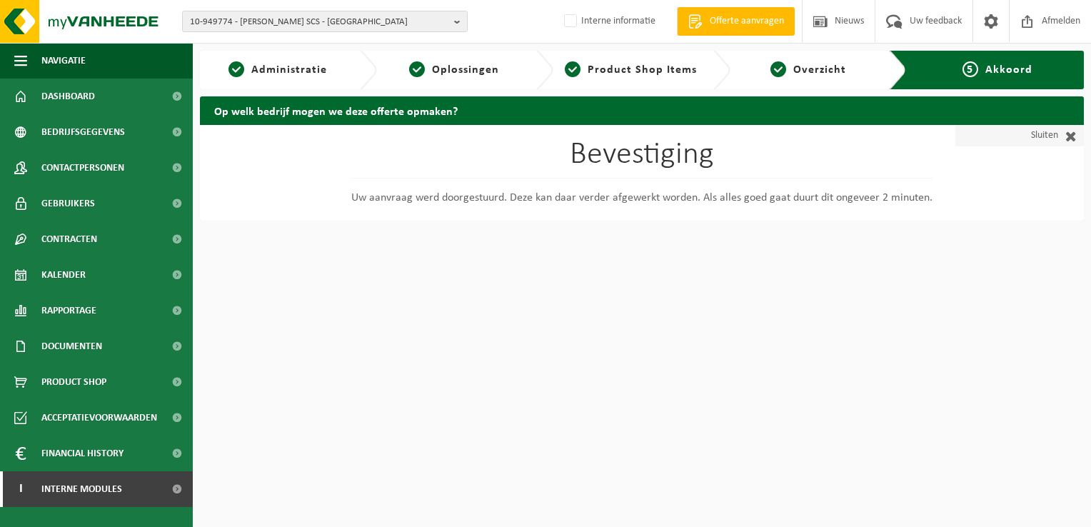
click at [1053, 138] on link "Sluiten" at bounding box center [1019, 135] width 128 height 21
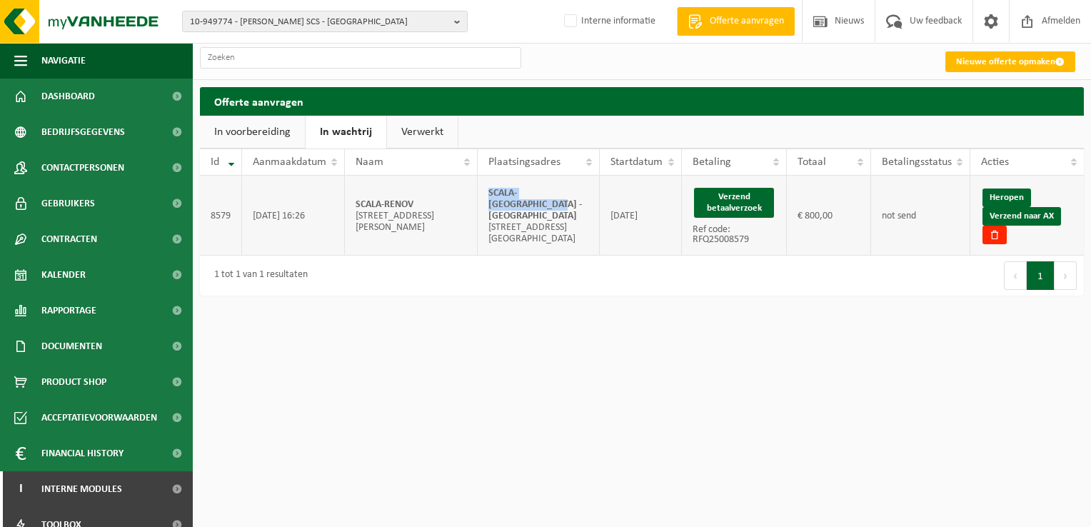
drag, startPoint x: 535, startPoint y: 214, endPoint x: 485, endPoint y: 197, distance: 52.8
click at [485, 197] on td "SCALA-[GEOGRAPHIC_DATA] - DILBEEK [STREET_ADDRESS] [GEOGRAPHIC_DATA]" at bounding box center [539, 216] width 122 height 80
copy strong "SCALA-[GEOGRAPHIC_DATA] - [GEOGRAPHIC_DATA]"
click at [730, 192] on button "Verzend betaalverzoek" at bounding box center [734, 203] width 81 height 30
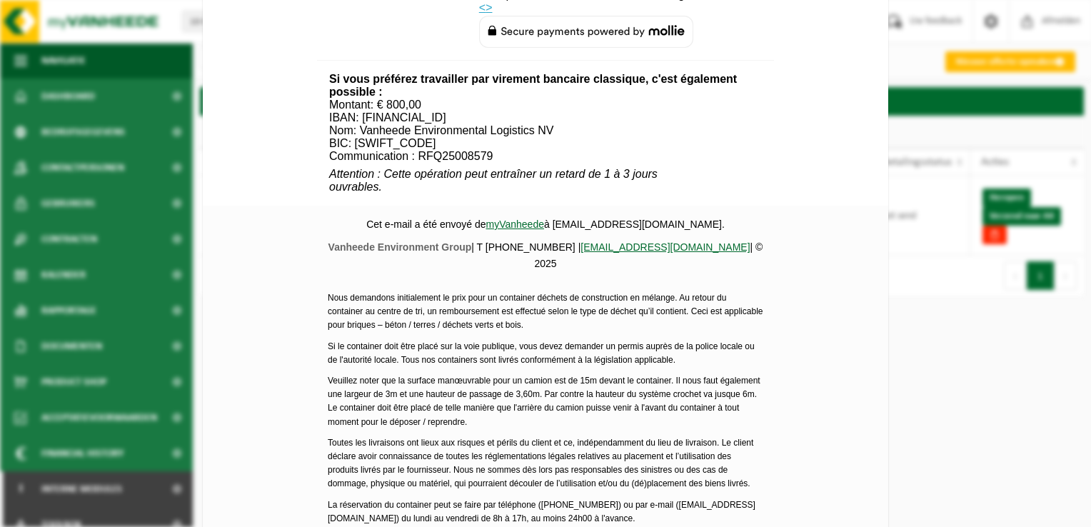
scroll to position [672, 0]
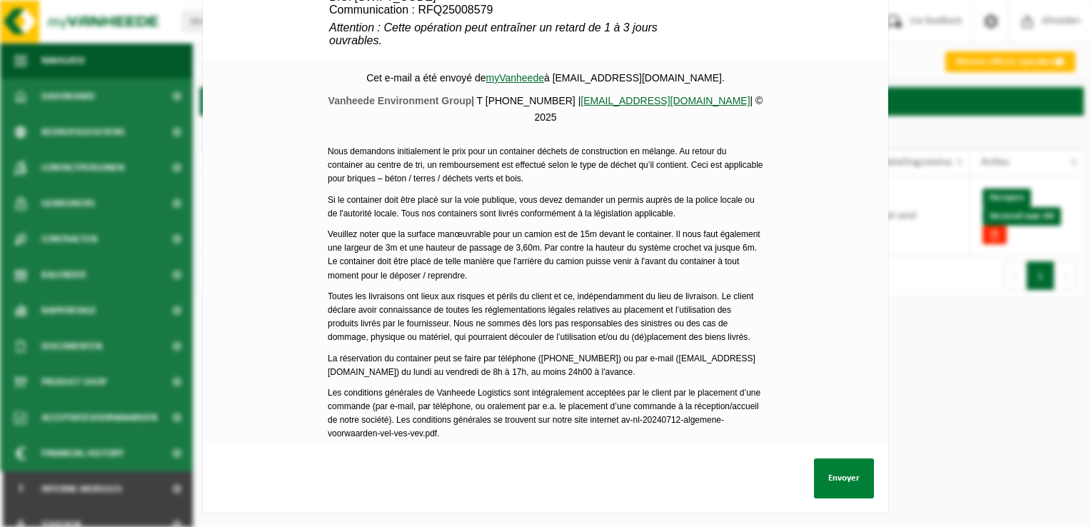
click at [854, 461] on button "Envoyer" at bounding box center [844, 478] width 60 height 40
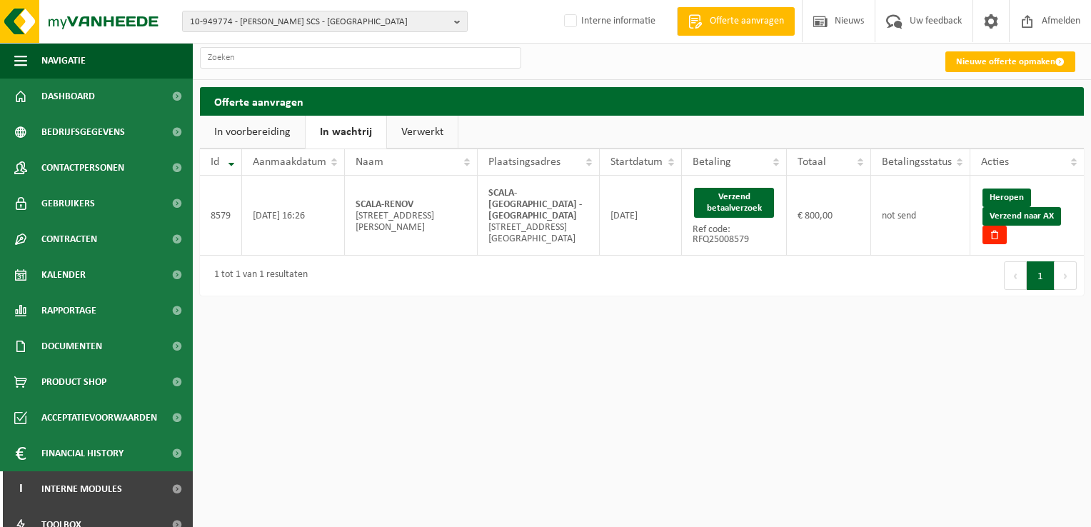
click at [637, 131] on ul "In voorbereiding In wachtrij Verwerkt" at bounding box center [642, 132] width 884 height 33
drag, startPoint x: 1034, startPoint y: 217, endPoint x: 617, endPoint y: 66, distance: 443.5
click at [1034, 217] on link "Verzend naar AX" at bounding box center [1021, 216] width 79 height 19
